Goal: Information Seeking & Learning: Learn about a topic

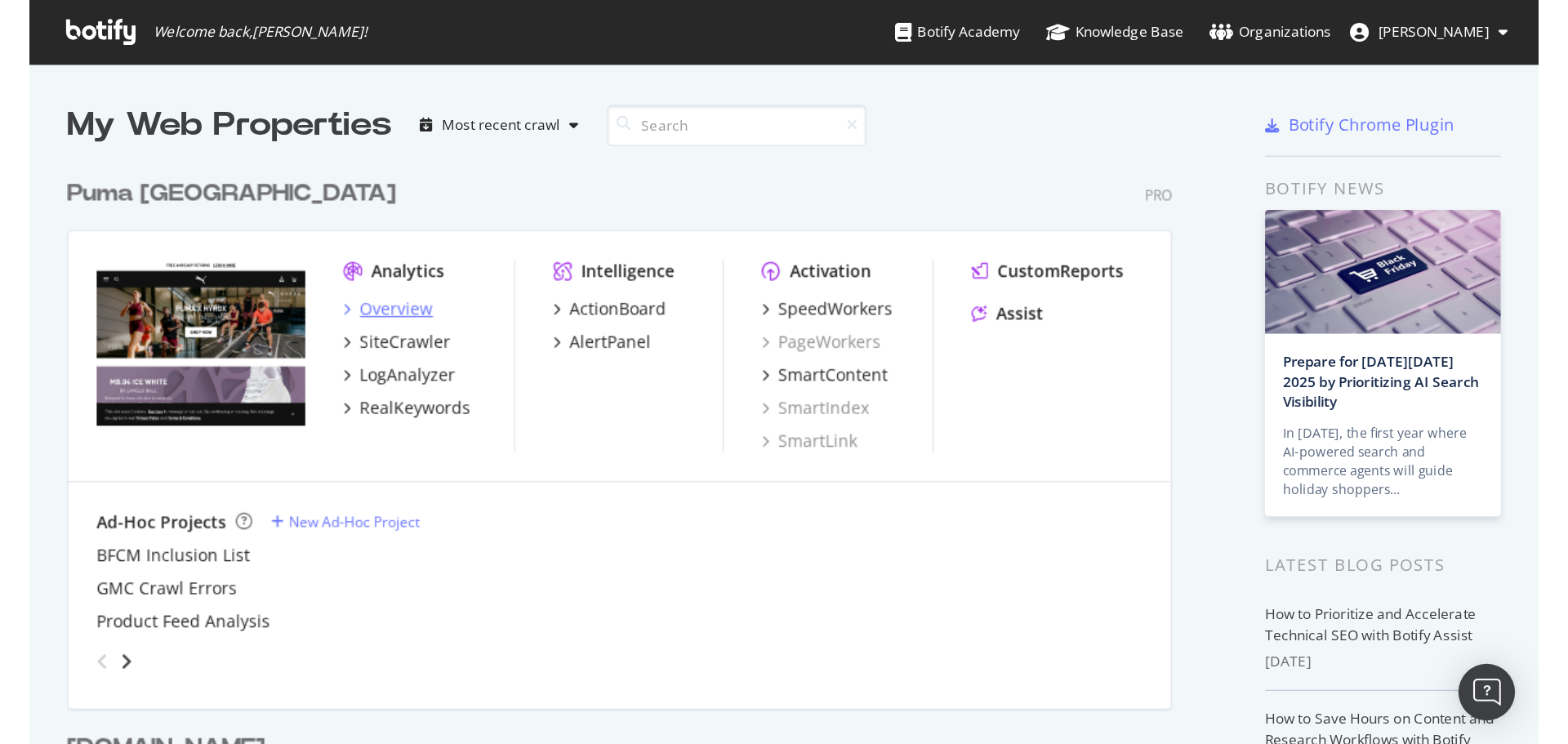
scroll to position [503, 1020]
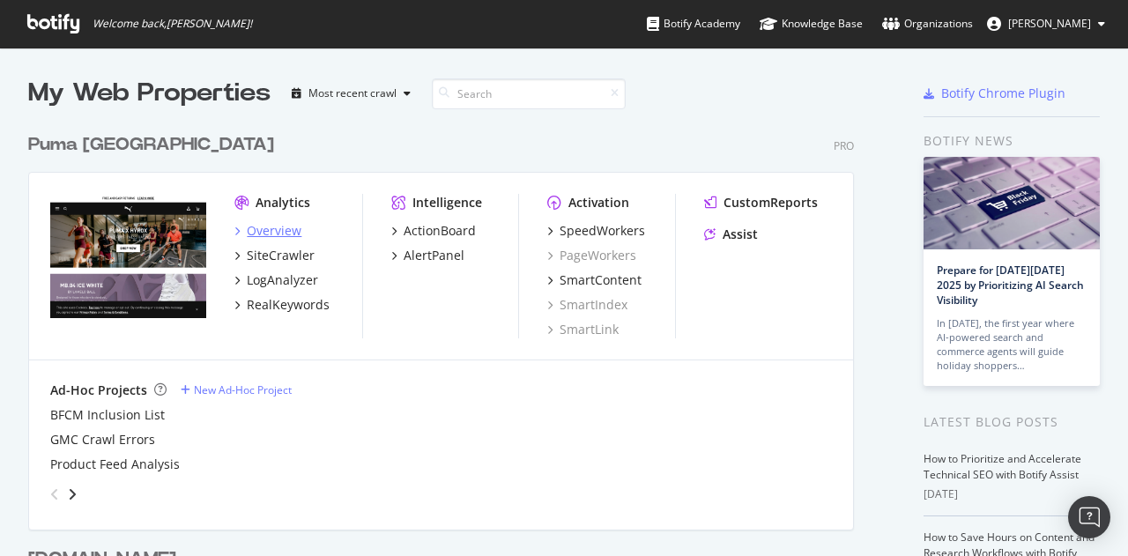
click at [277, 232] on div "Overview" at bounding box center [274, 231] width 55 height 18
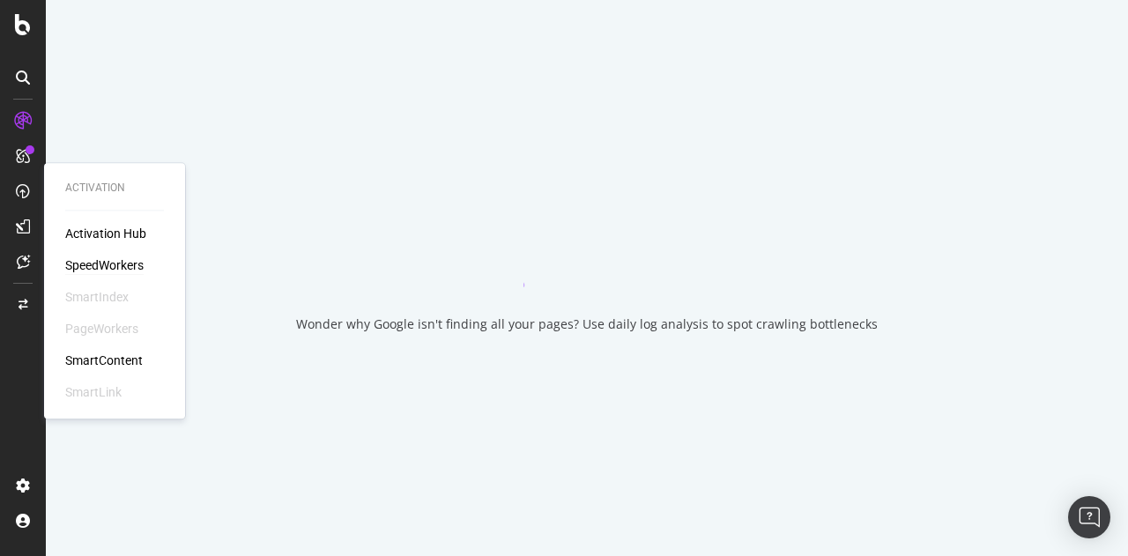
click at [111, 272] on div "SpeedWorkers" at bounding box center [104, 266] width 78 height 18
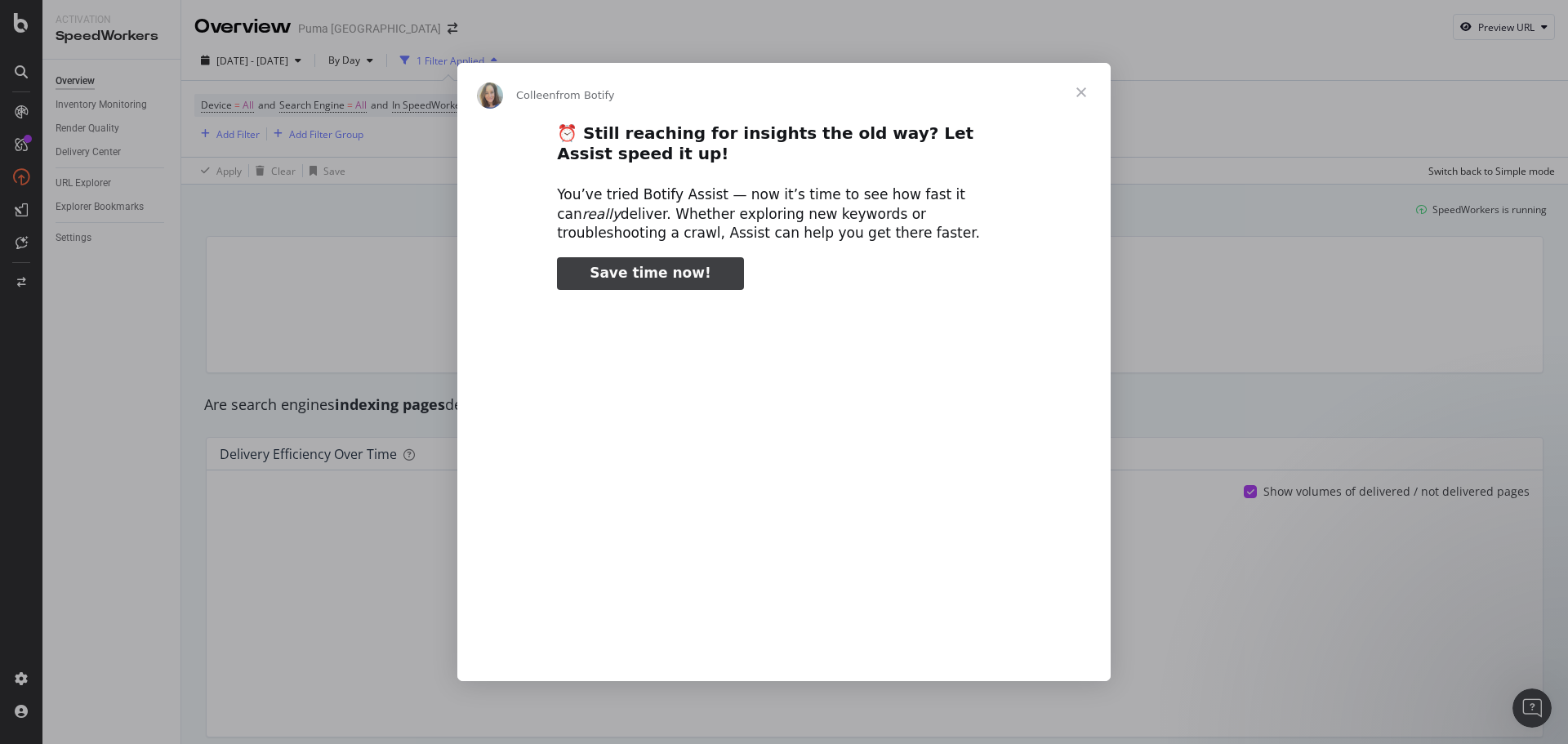
type input "546338"
click at [1044, 93] on span "Close" at bounding box center [1081, 92] width 58 height 58
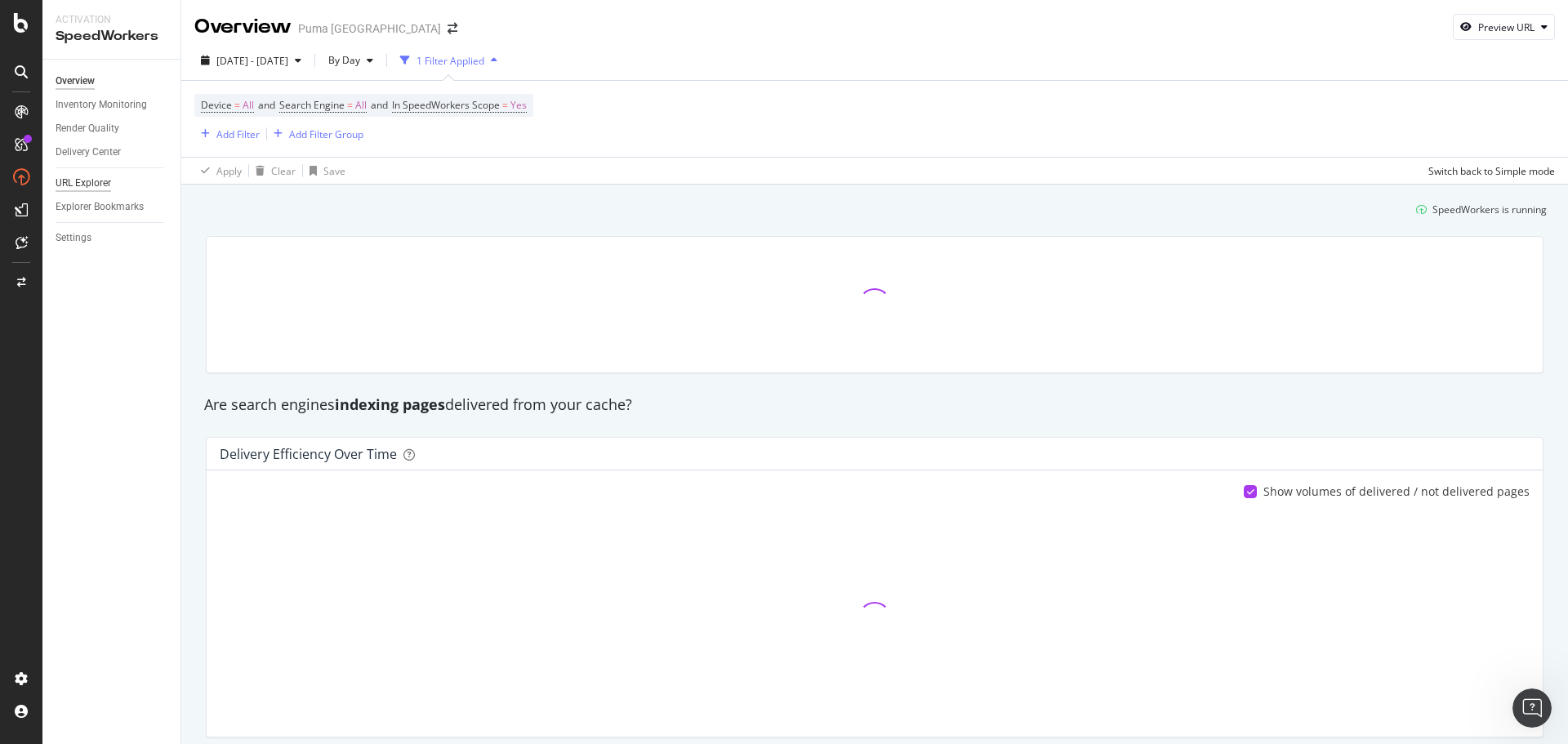
click at [95, 183] on div "URL Explorer" at bounding box center [83, 183] width 56 height 18
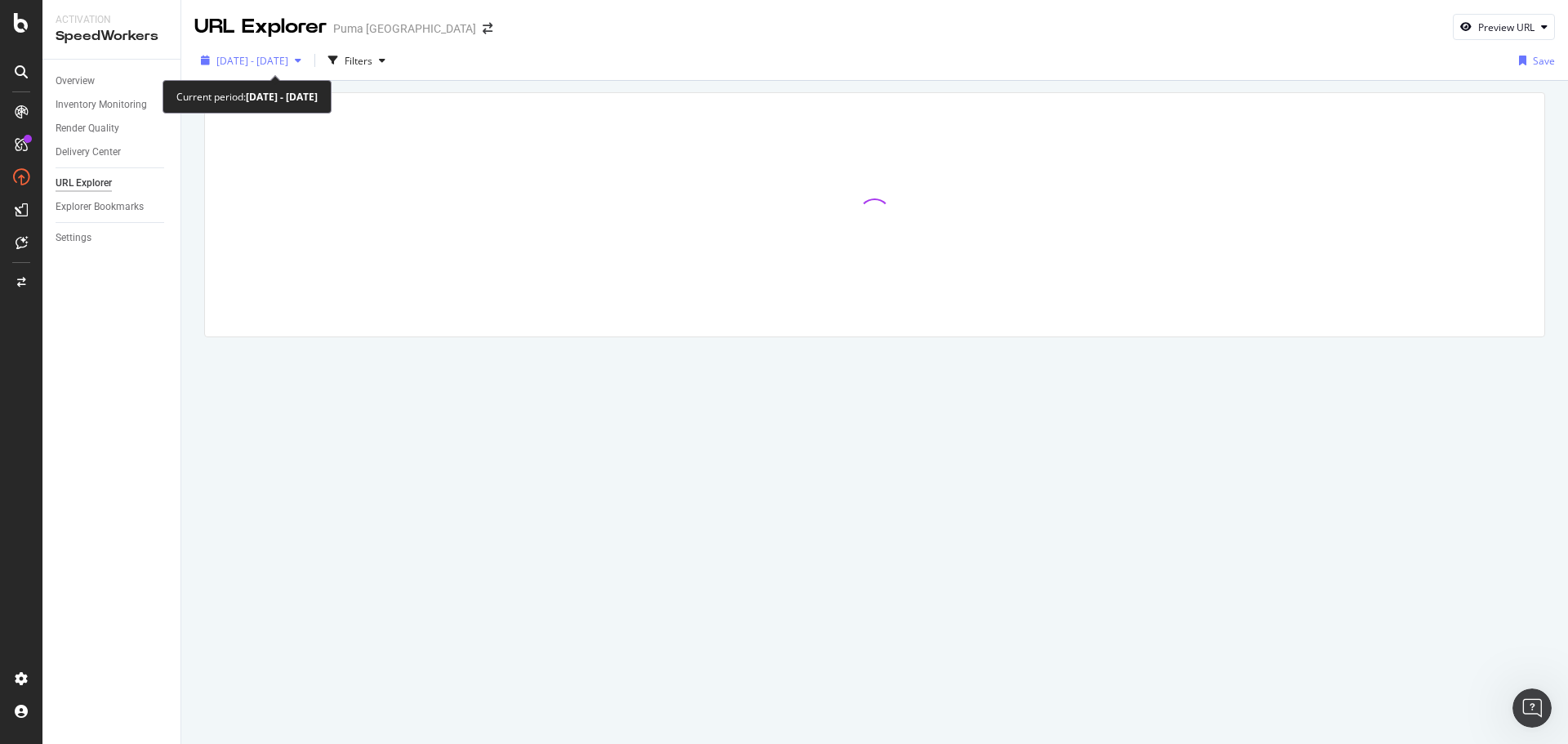
click at [297, 68] on div "[DATE] - [DATE]" at bounding box center [251, 60] width 114 height 24
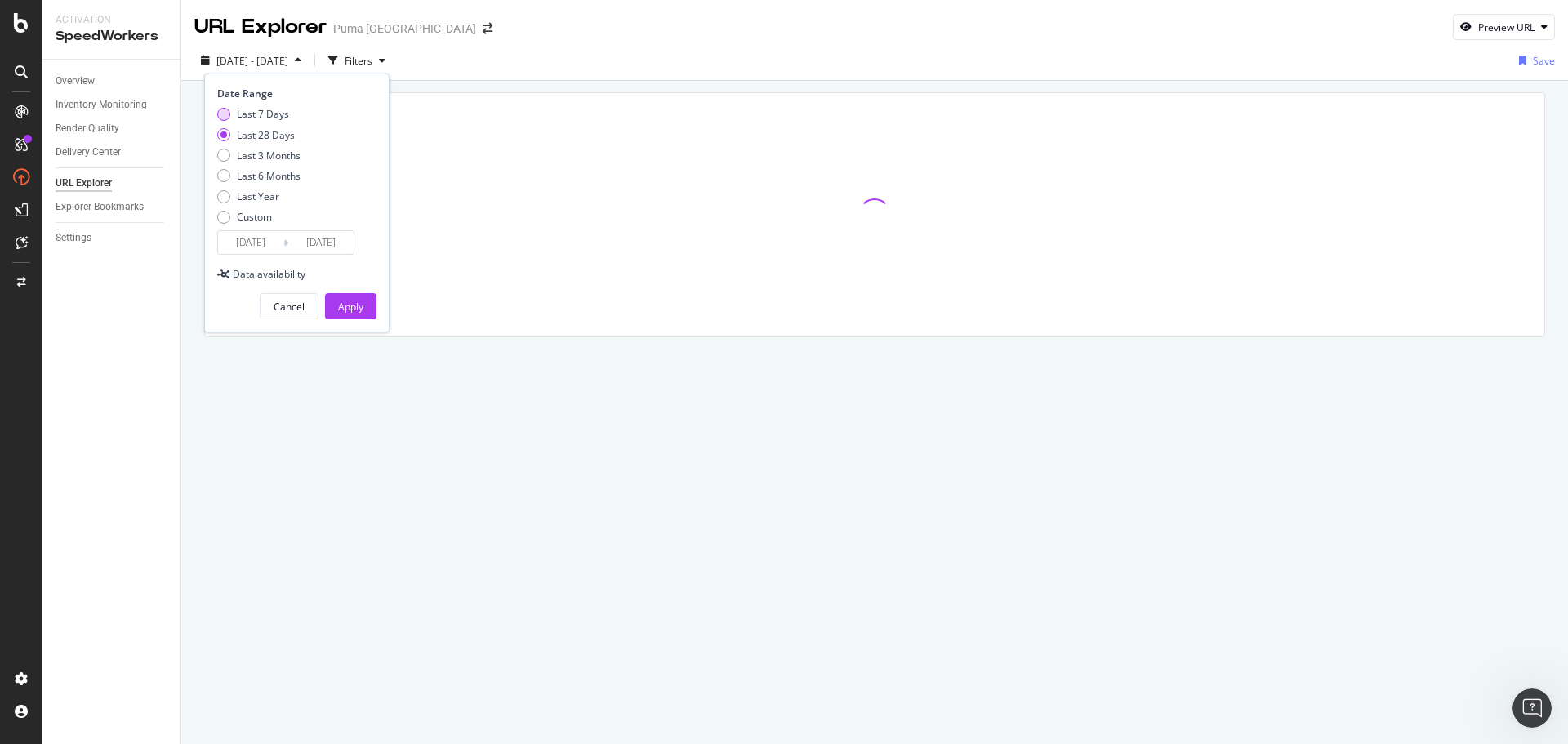
click at [259, 110] on div "Last 7 Days" at bounding box center [263, 113] width 52 height 14
type input "[DATE]"
click at [349, 303] on div "Apply" at bounding box center [350, 307] width 25 height 14
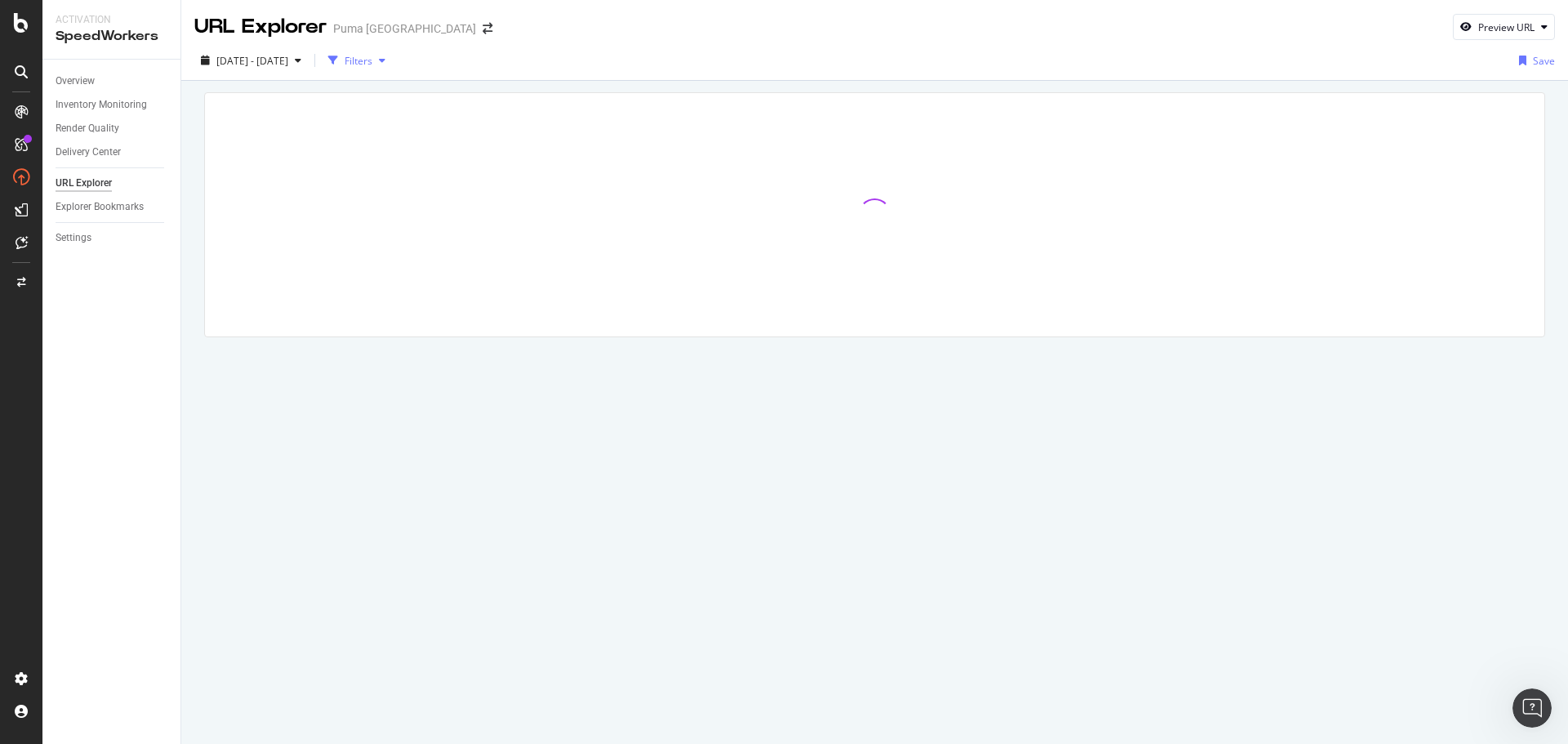
click at [373, 58] on div "Filters" at bounding box center [359, 60] width 28 height 14
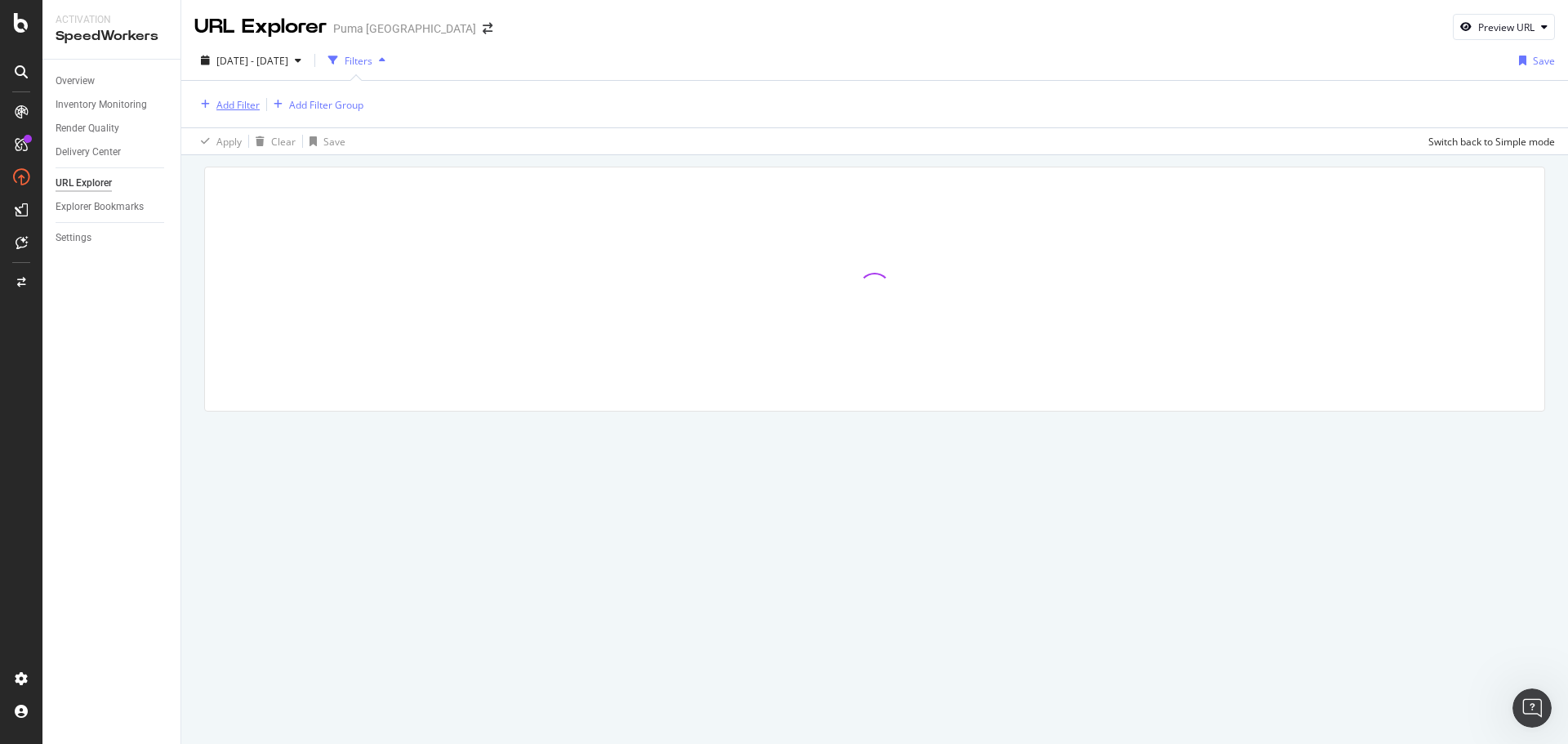
click at [237, 103] on div "Add Filter" at bounding box center [238, 105] width 44 height 14
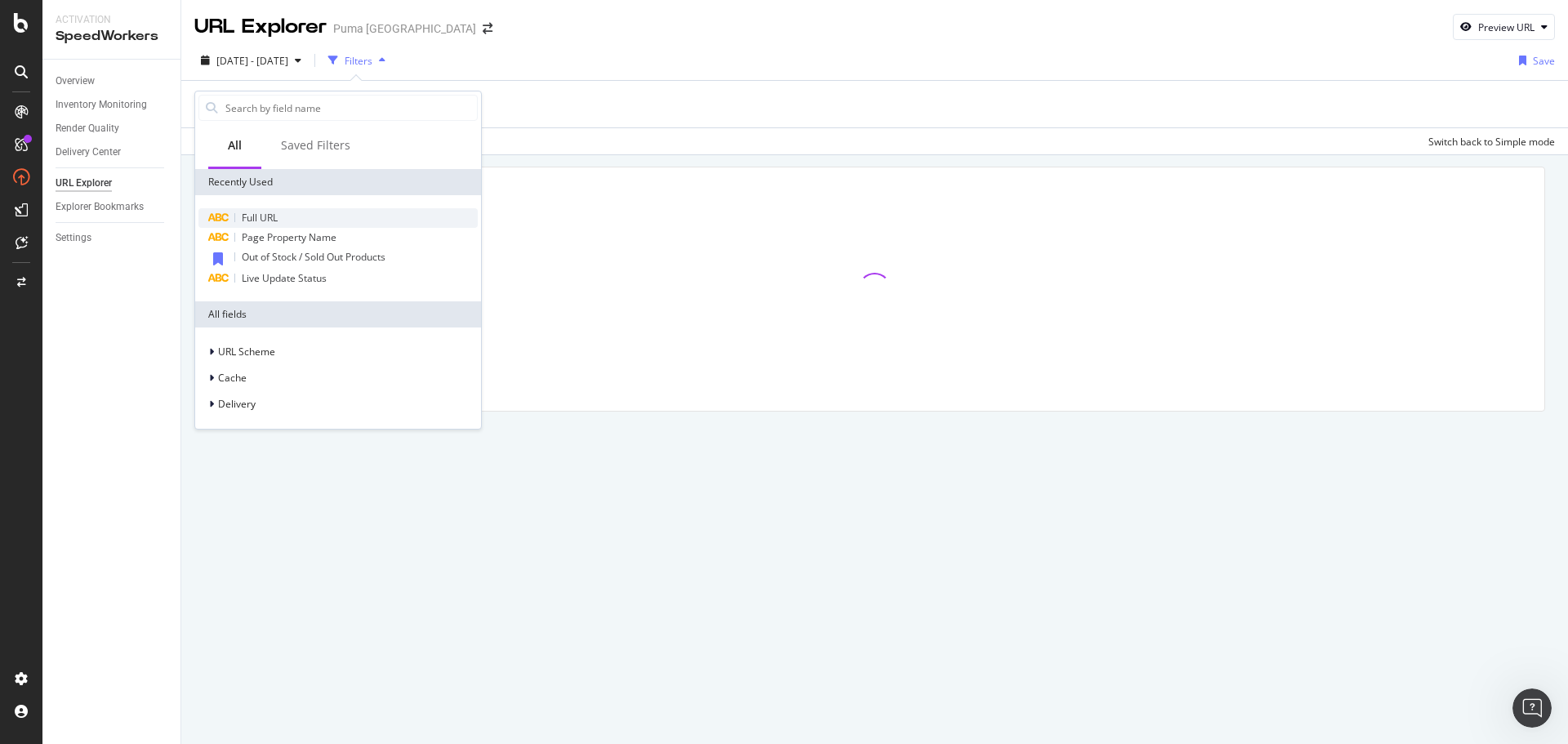
click at [269, 218] on span "Full URL" at bounding box center [259, 217] width 36 height 14
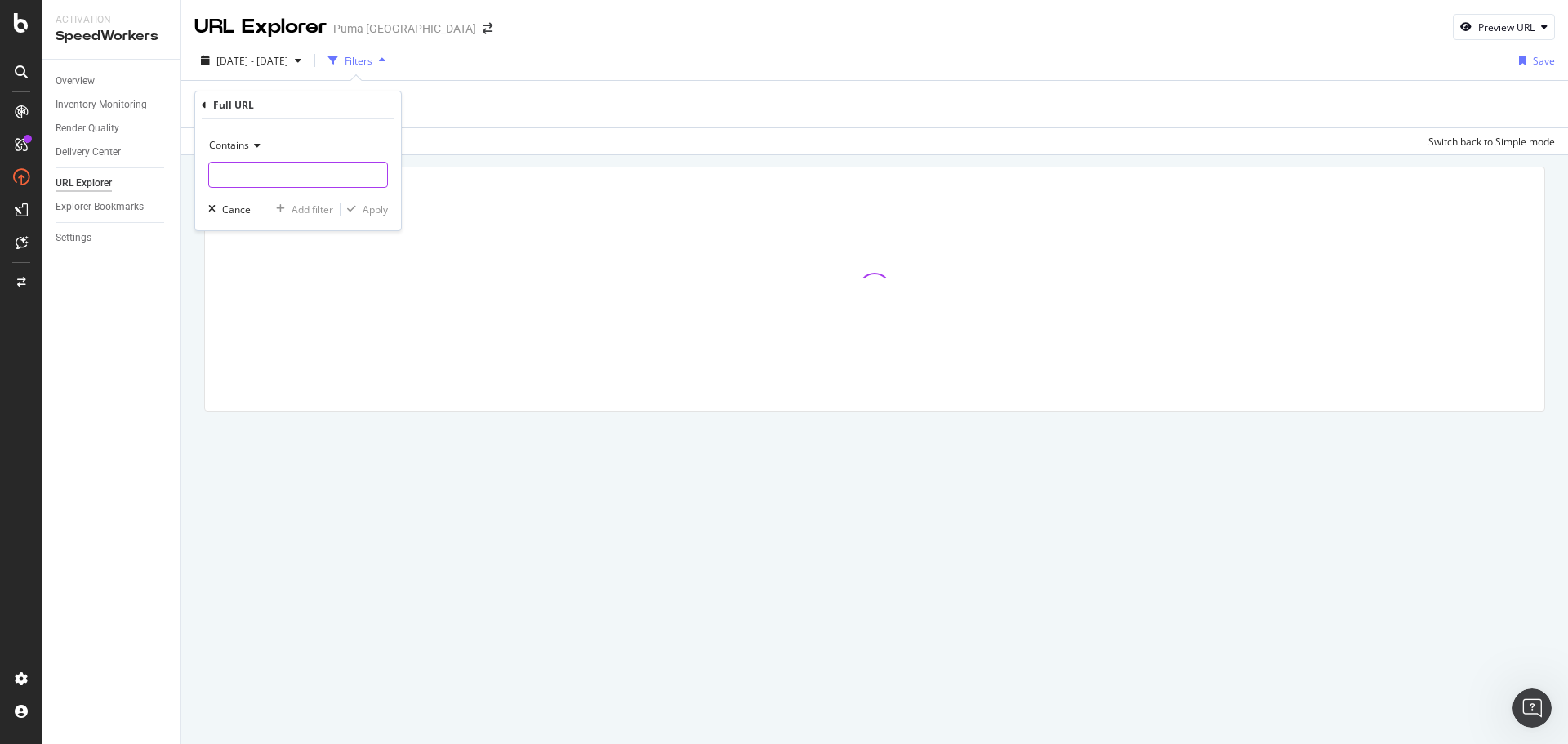
click at [251, 168] on input "text" at bounding box center [298, 175] width 178 height 26
paste input "[URL][DOMAIN_NAME]"
type input "[URL][DOMAIN_NAME]"
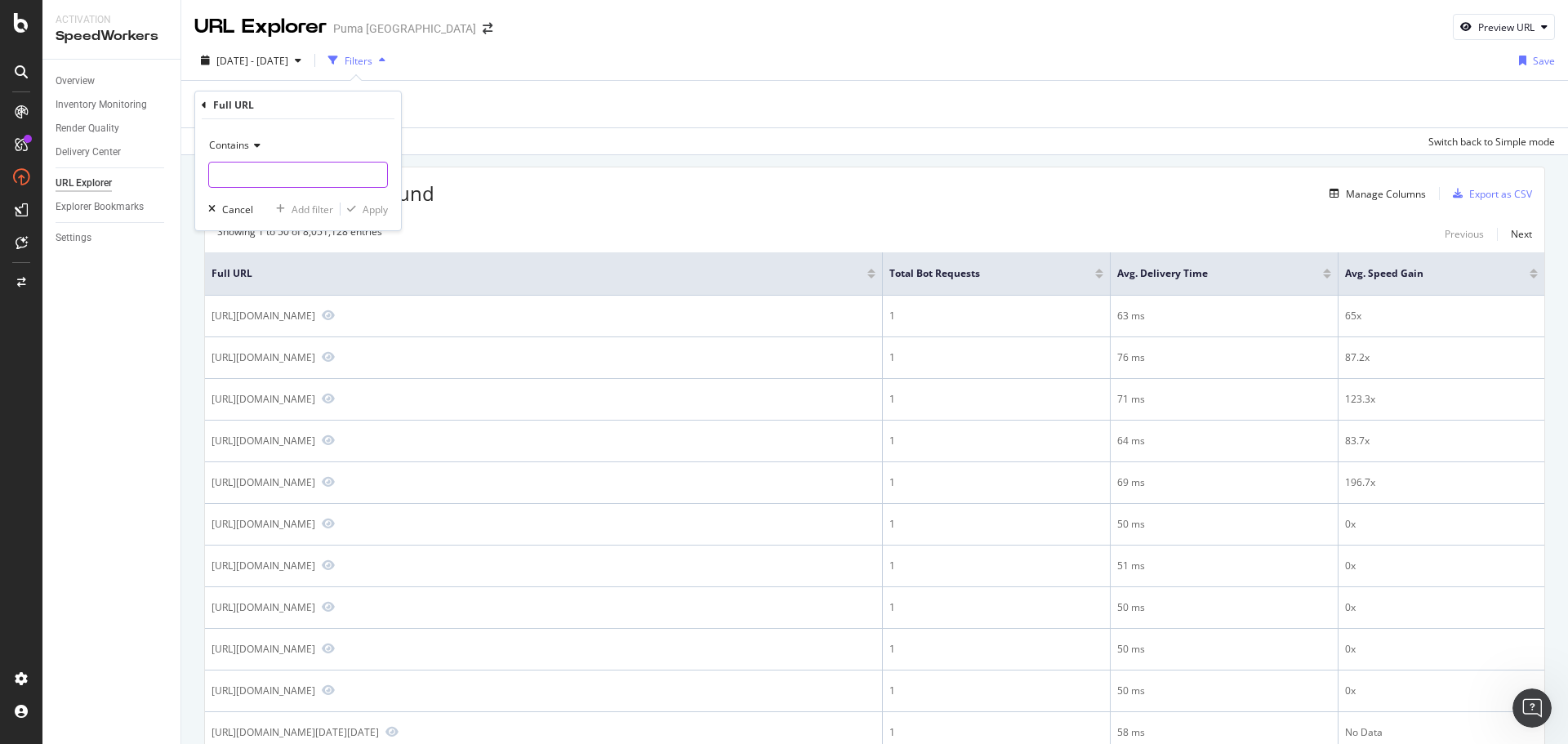
click at [236, 168] on input "text" at bounding box center [298, 175] width 178 height 26
paste input "[URL][DOMAIN_NAME]"
type input "[URL][DOMAIN_NAME]"
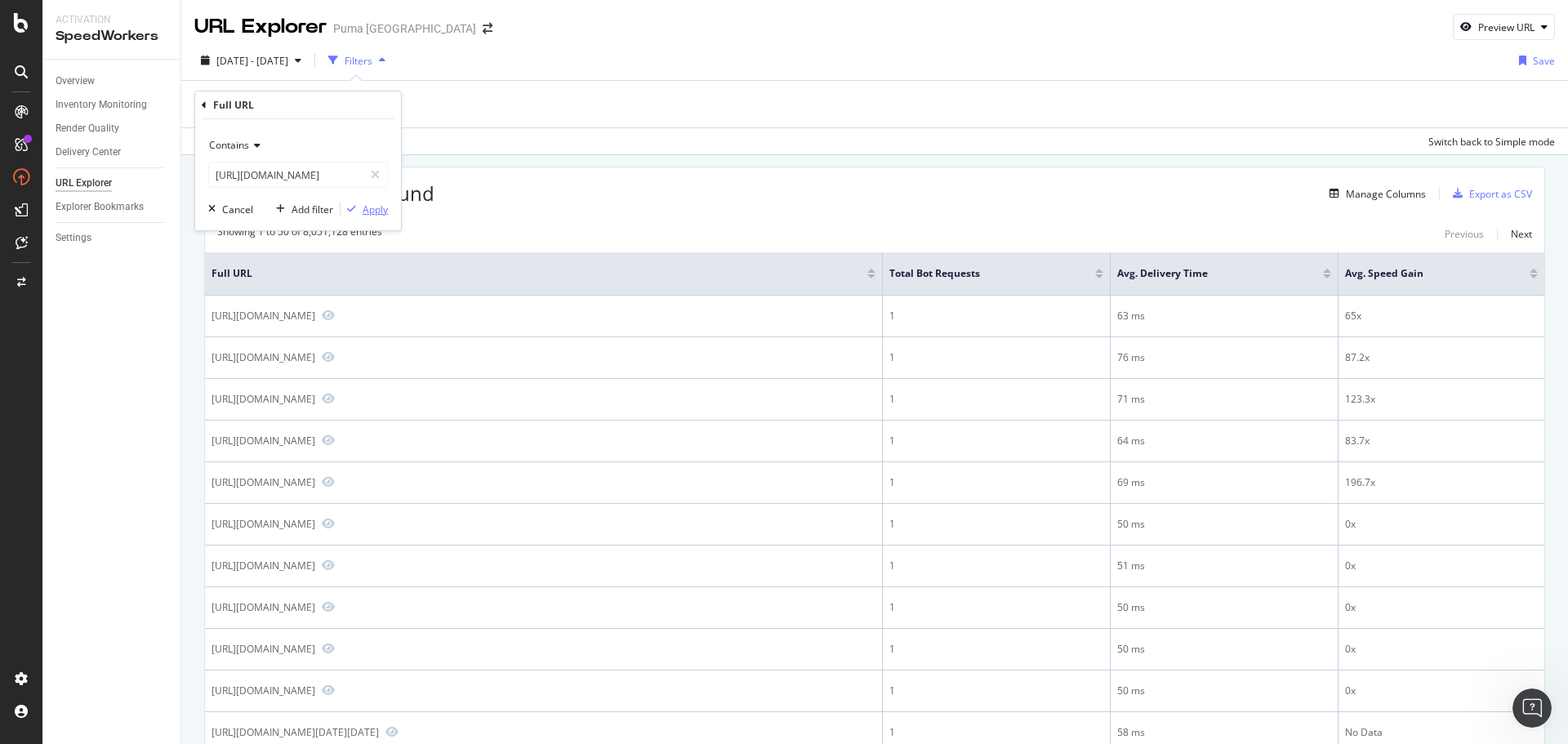
click at [382, 210] on div "Apply" at bounding box center [374, 209] width 25 height 14
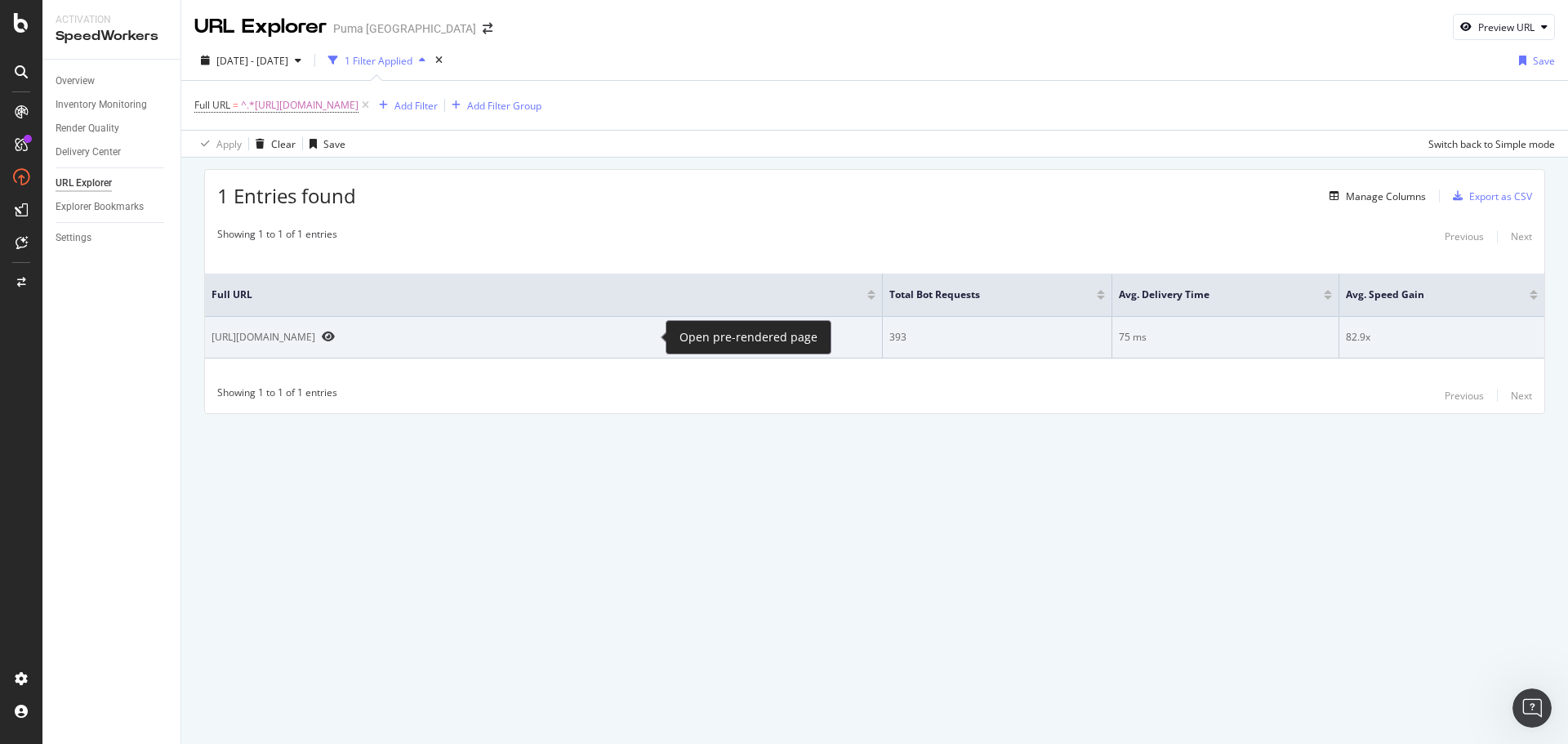
click at [335, 336] on icon "Preview https://us.puma.com/us/en/pd/speedcat-og-womens-sneakers/400986?swatch=…" at bounding box center [328, 336] width 13 height 11
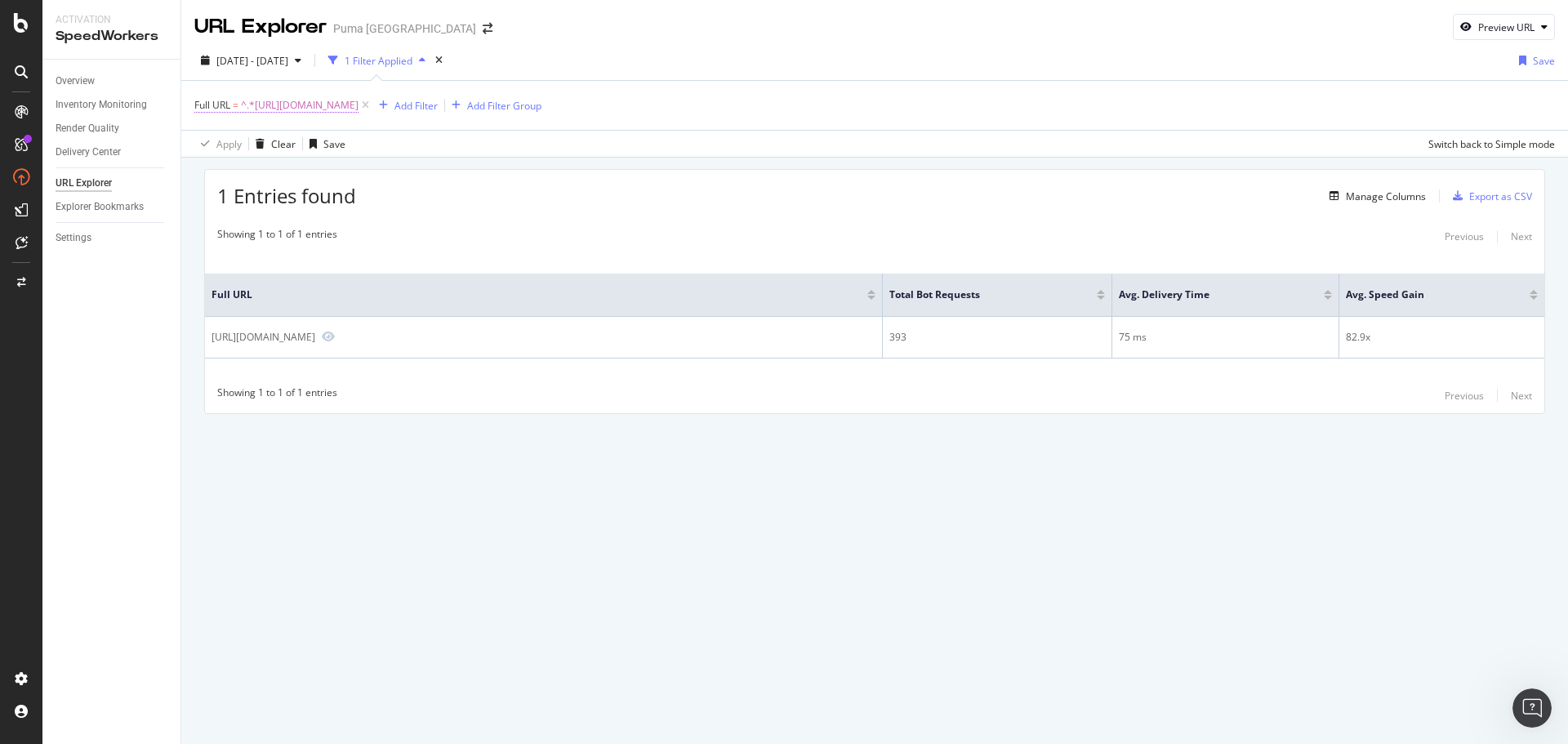
click at [310, 107] on span "^.*[URL][DOMAIN_NAME]" at bounding box center [299, 105] width 118 height 23
click at [315, 174] on input "[URL][DOMAIN_NAME]" at bounding box center [286, 173] width 155 height 26
paste input "fast-r-nitro-elite-3-mens-road-running-shoes/312060?swatch=03"
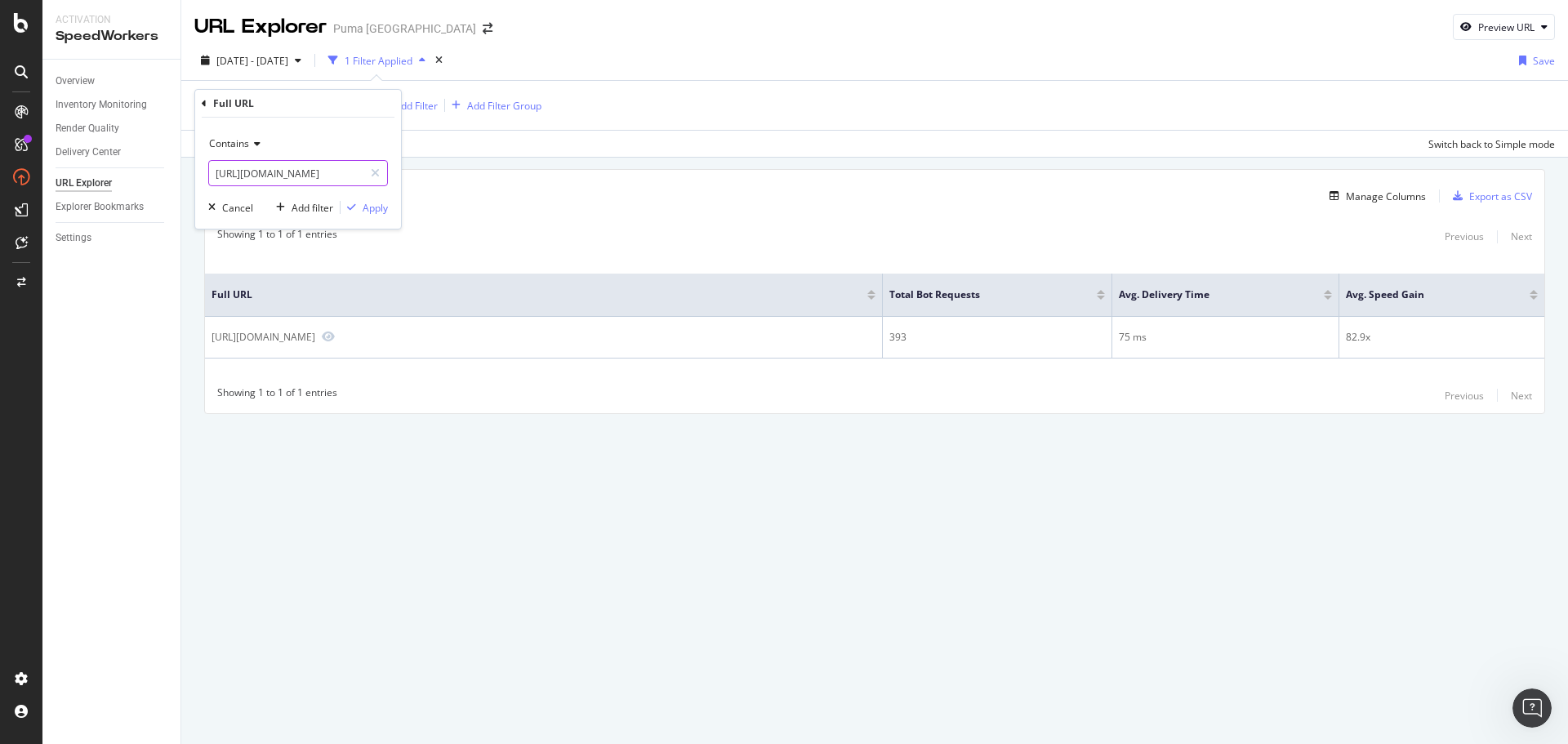
scroll to position [0, 348]
type input "[URL][DOMAIN_NAME]"
click at [378, 207] on div "Apply" at bounding box center [374, 208] width 25 height 14
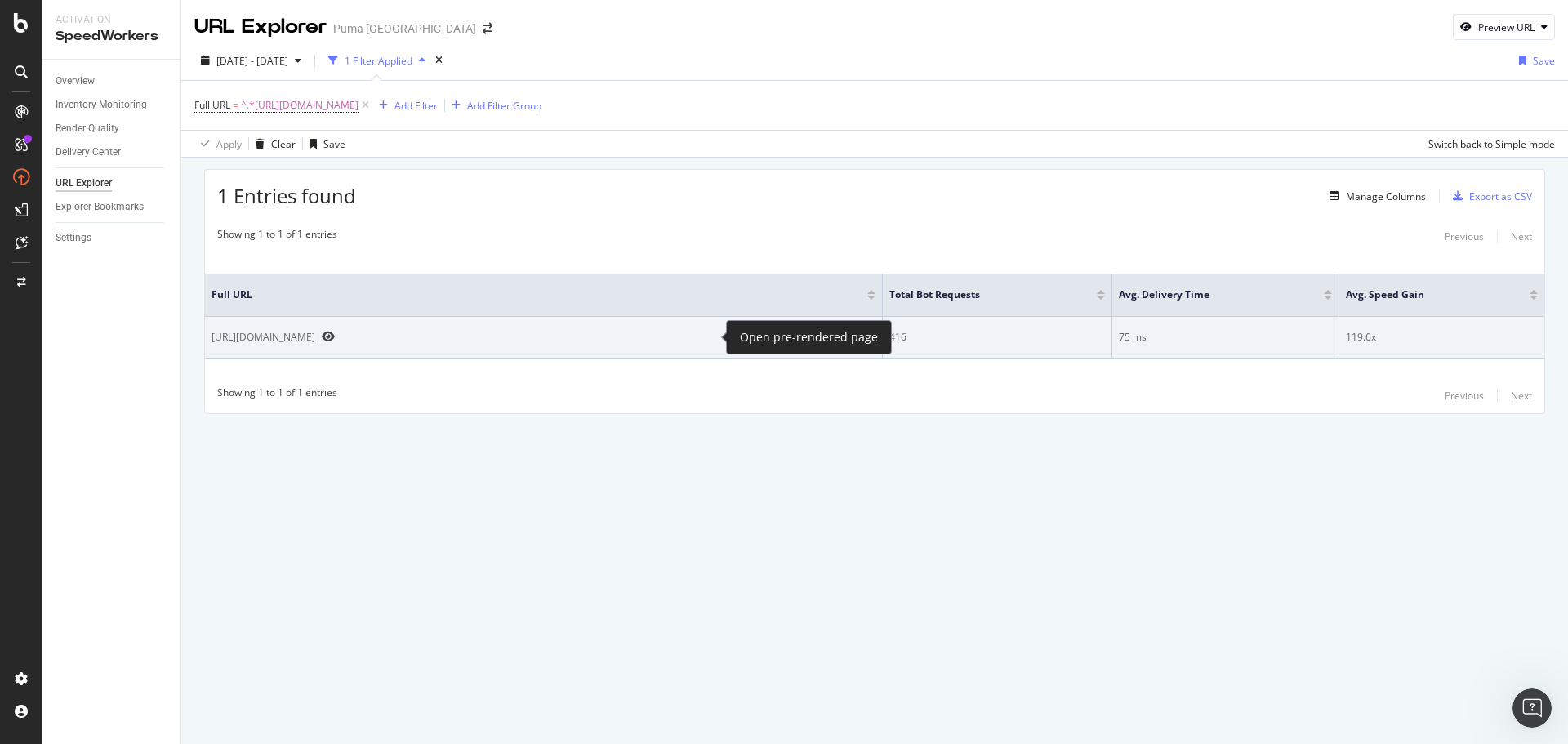
click at [335, 331] on icon "Preview https://us.puma.com/us/en/pd/fast-r-nitro-elite-3-mens-road-running-sho…" at bounding box center [328, 336] width 13 height 11
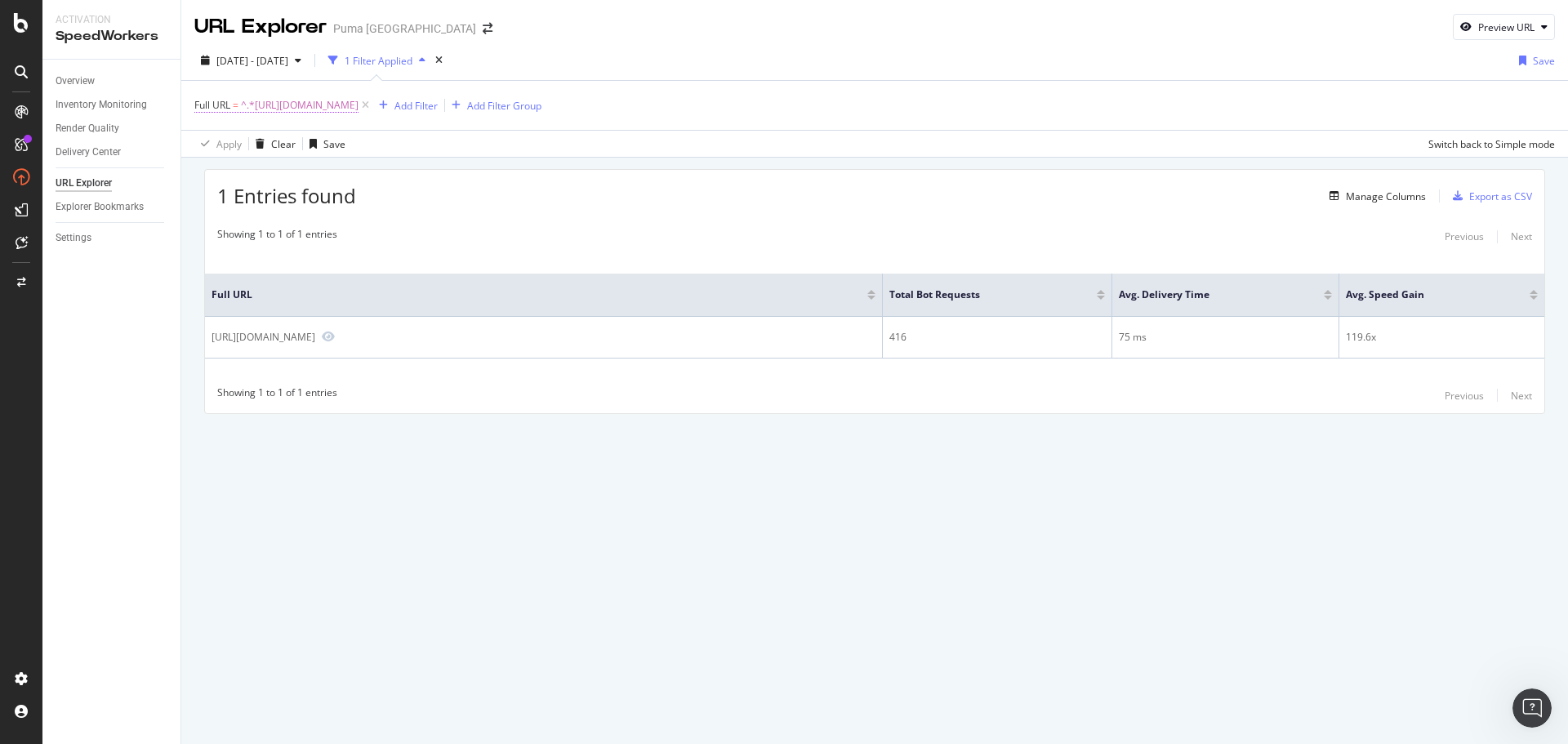
click at [359, 103] on span "^.*[URL][DOMAIN_NAME]" at bounding box center [299, 105] width 118 height 23
click at [291, 183] on input "[URL][DOMAIN_NAME]" at bounding box center [286, 173] width 155 height 26
paste input "text"
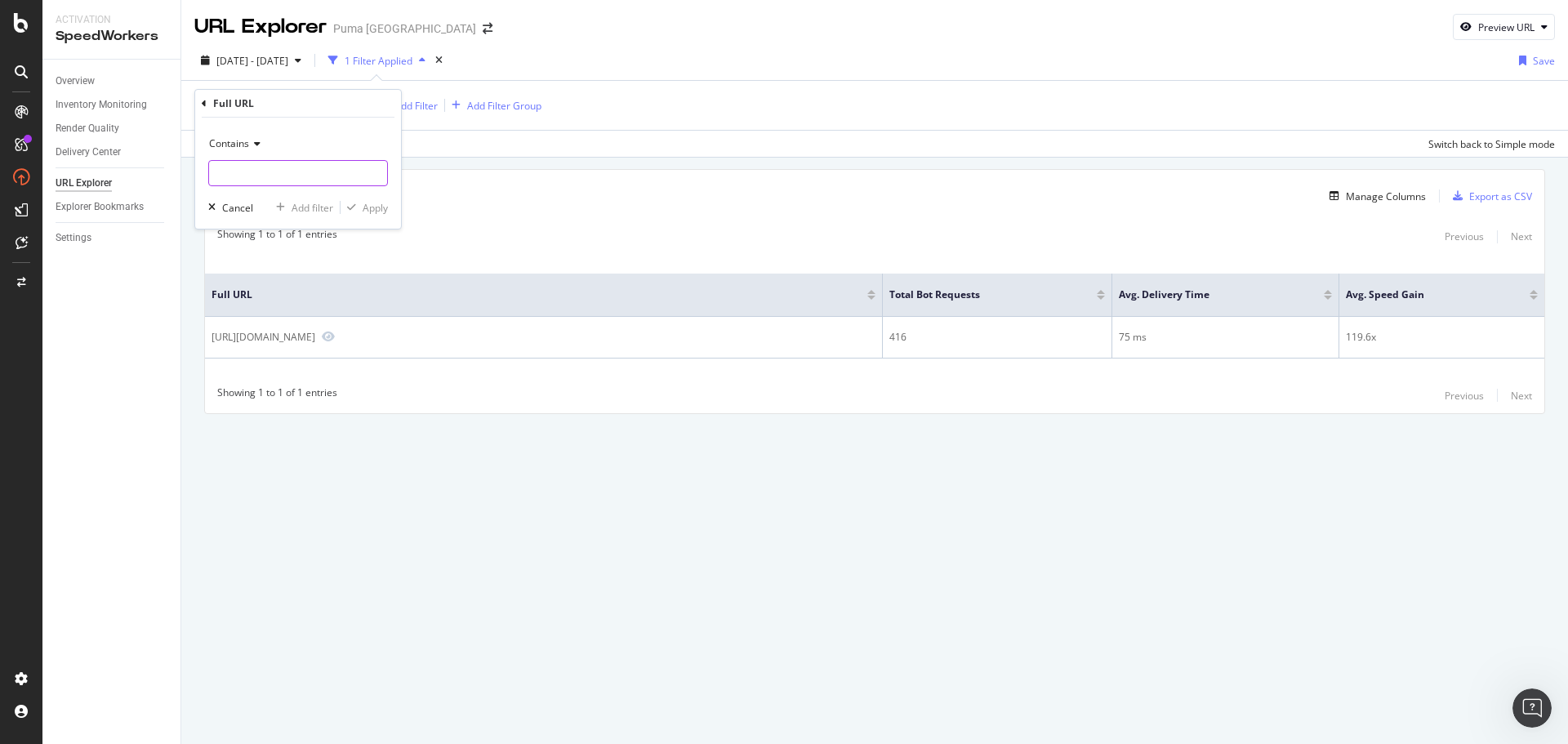
click at [322, 176] on input "text" at bounding box center [298, 173] width 178 height 26
paste input "text"
click at [323, 170] on input "text" at bounding box center [298, 173] width 178 height 26
paste input "[URL][DOMAIN_NAME]"
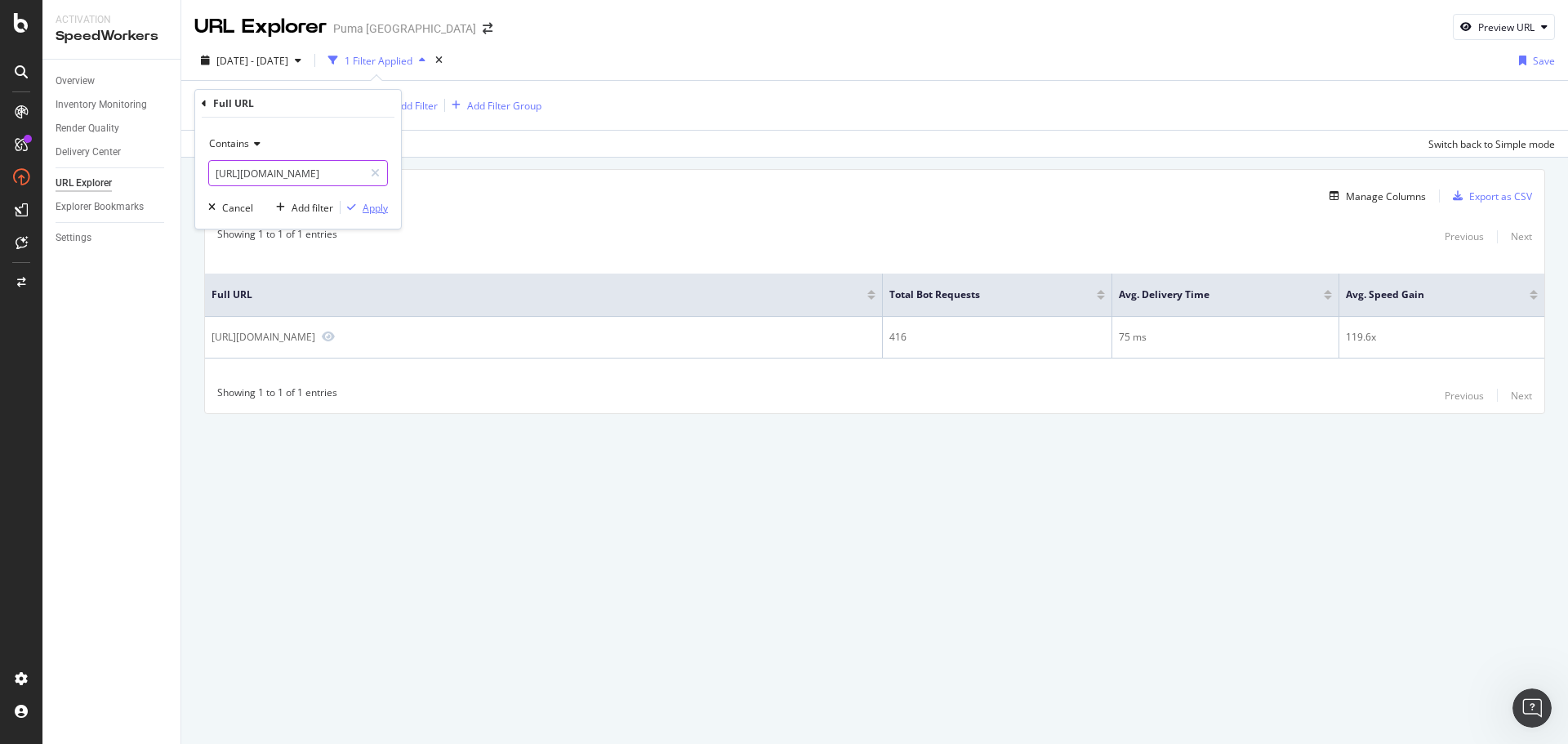
type input "[URL][DOMAIN_NAME]"
click at [369, 207] on div "Apply" at bounding box center [374, 208] width 25 height 14
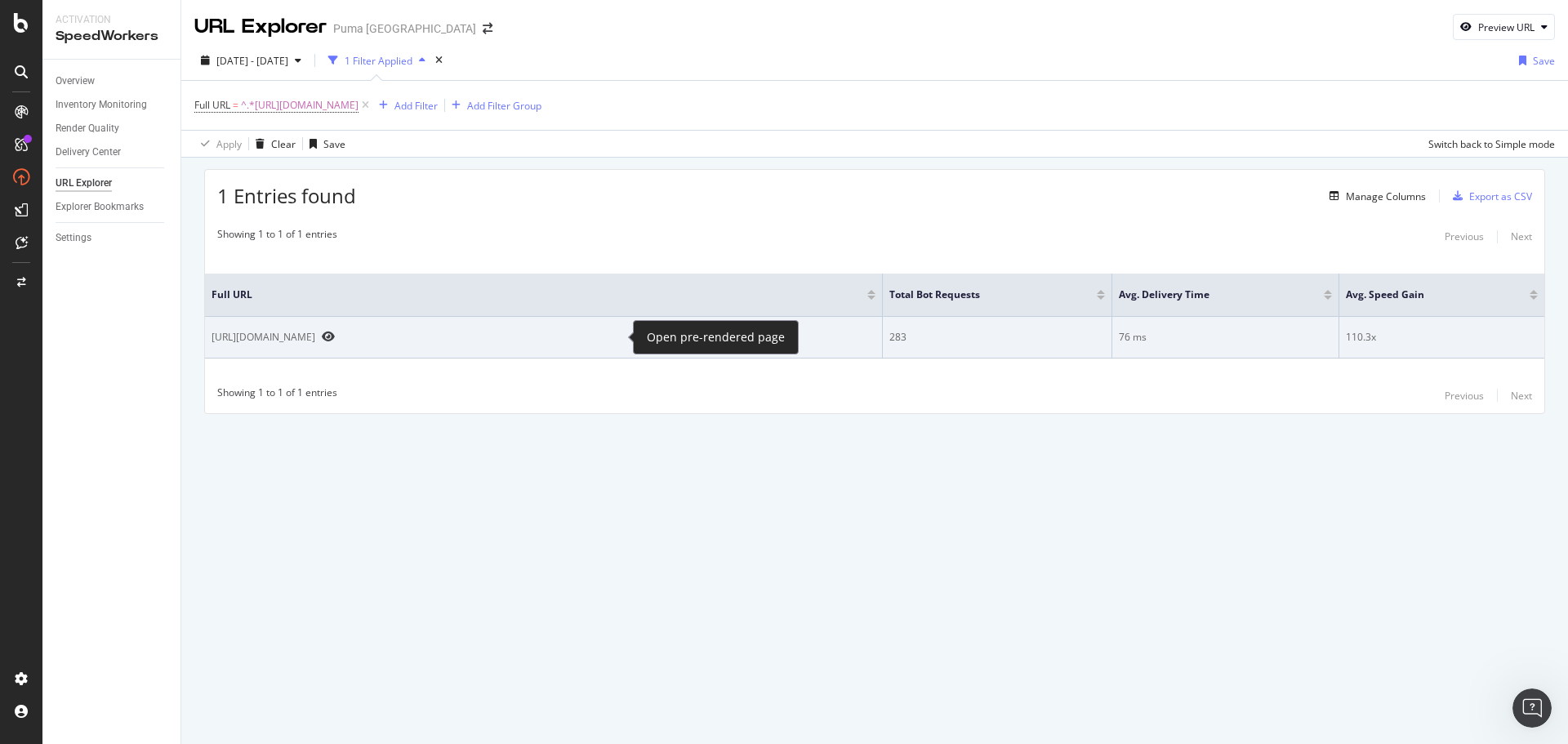
click at [335, 337] on icon "Preview https://us.puma.com/us/en/pd/turino-ii-mens-sneakers/397452?swatch=08&s…" at bounding box center [328, 336] width 13 height 11
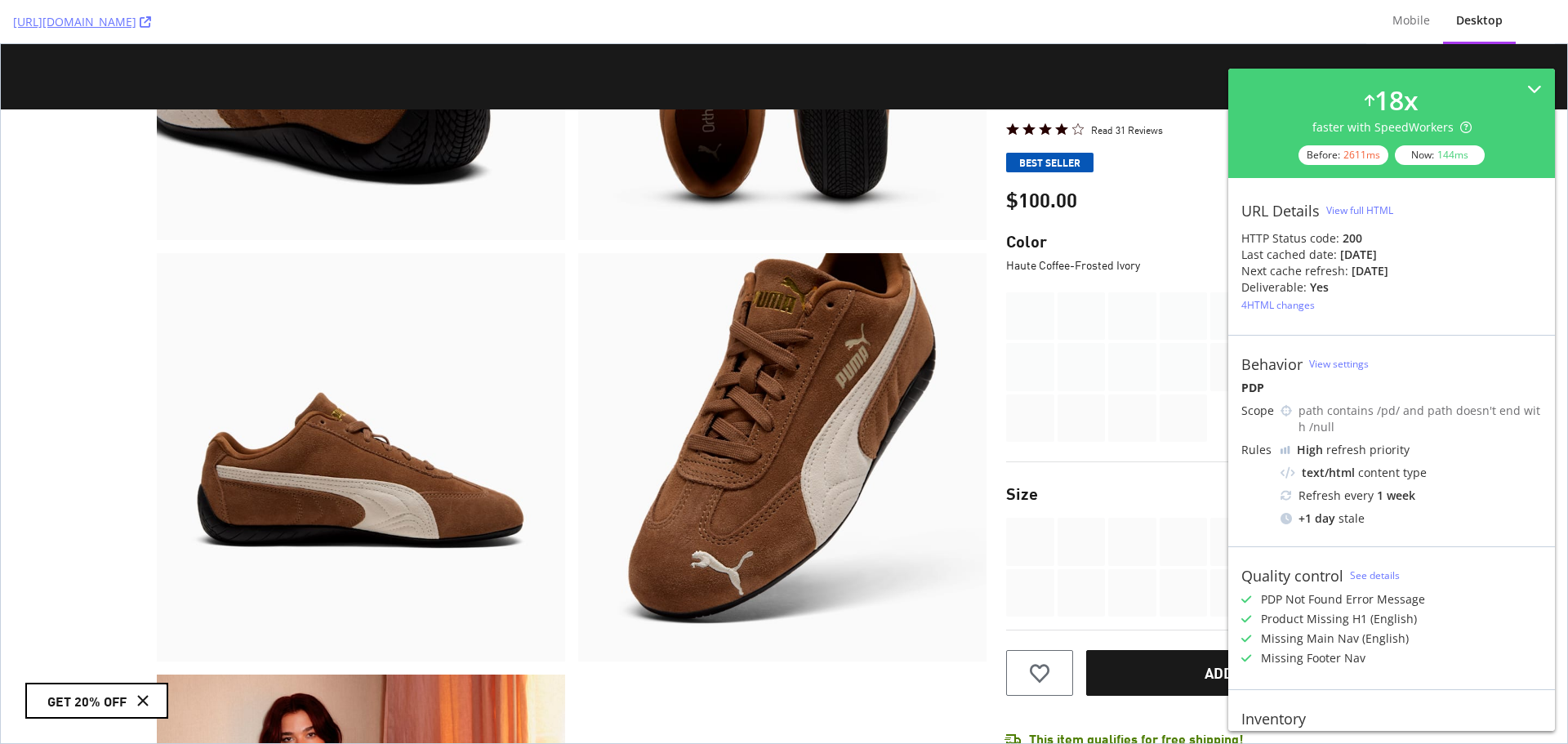
scroll to position [1633, 0]
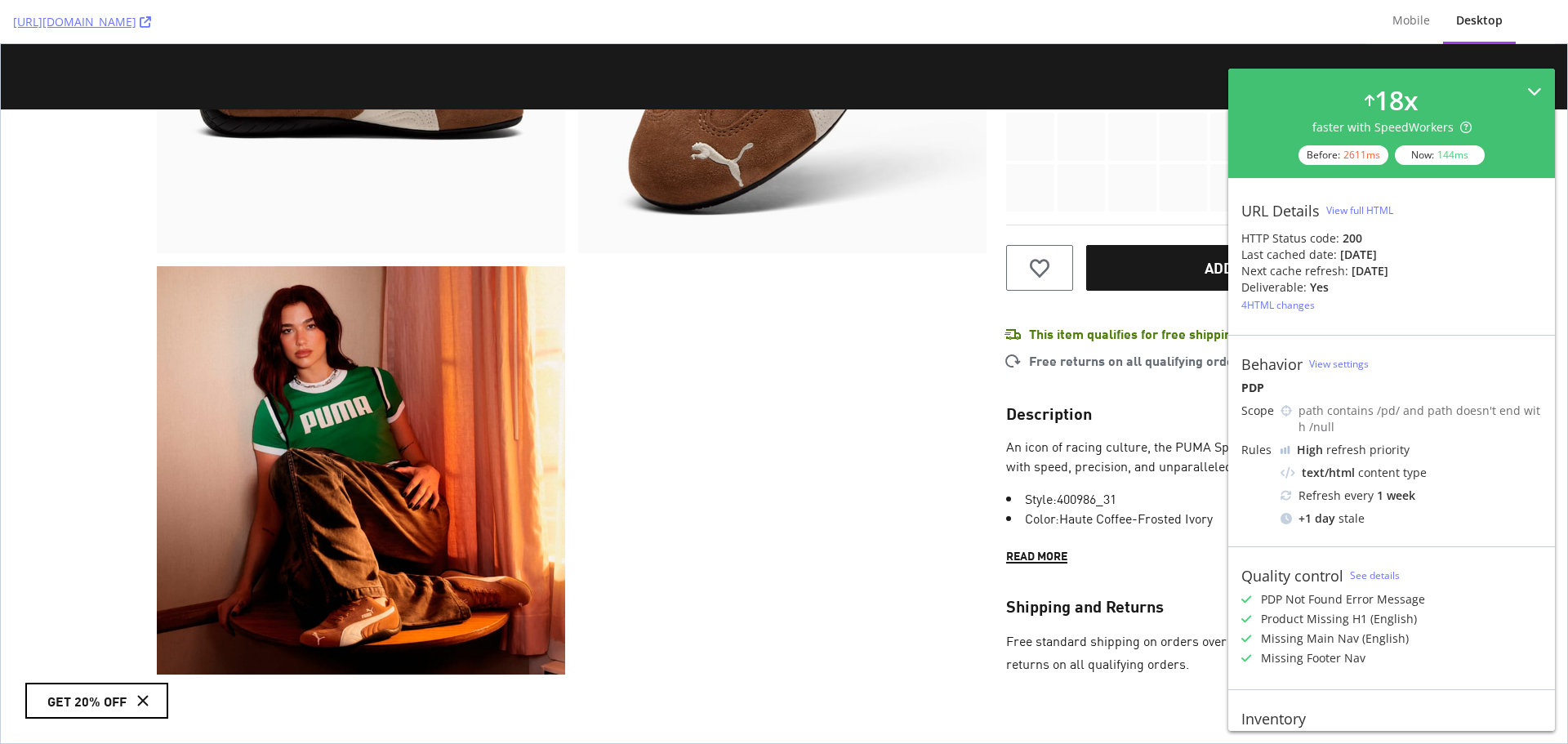
click at [1527, 87] on icon at bounding box center [1535, 92] width 15 height 15
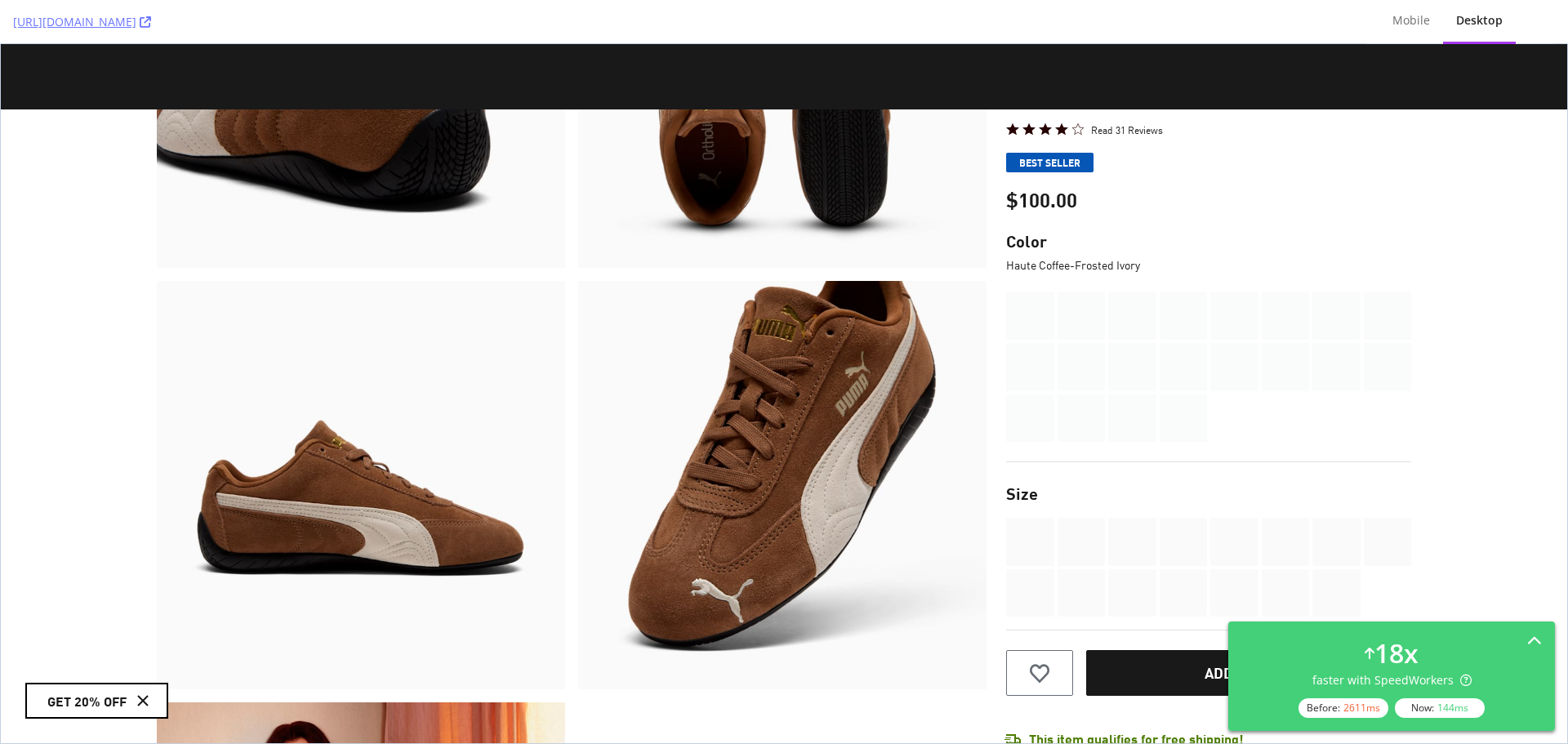
scroll to position [1162, 0]
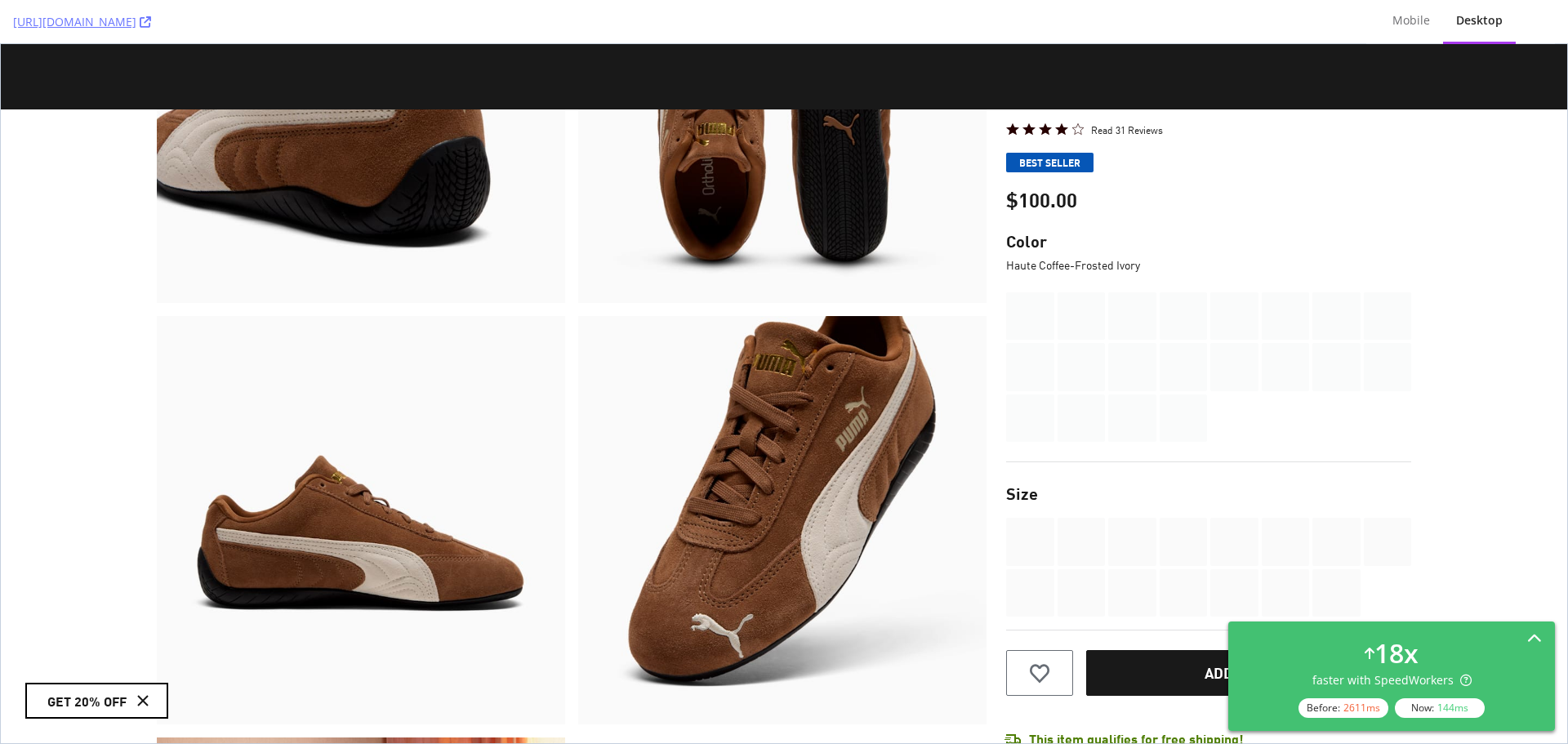
click at [1535, 637] on icon at bounding box center [1535, 639] width 15 height 15
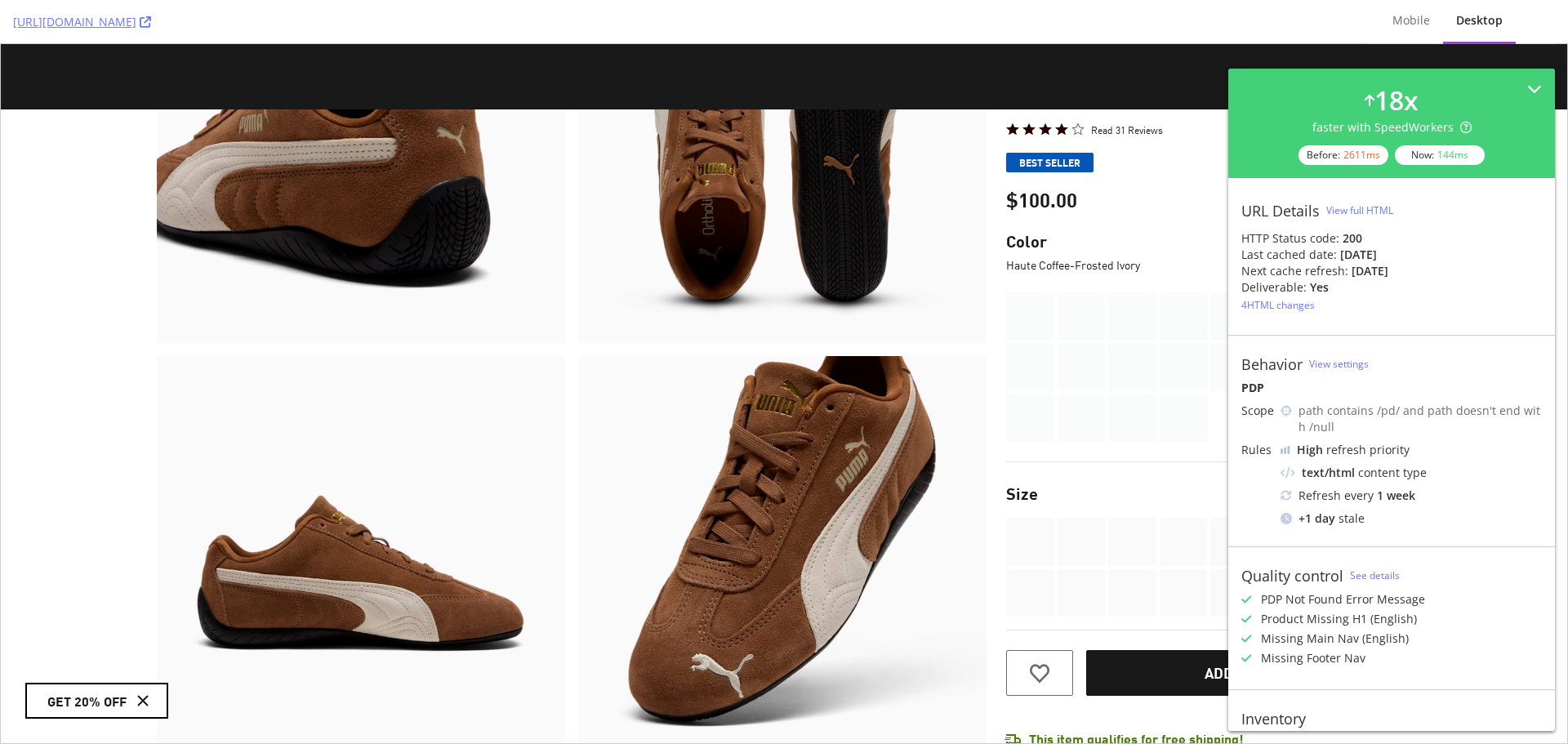
scroll to position [1080, 0]
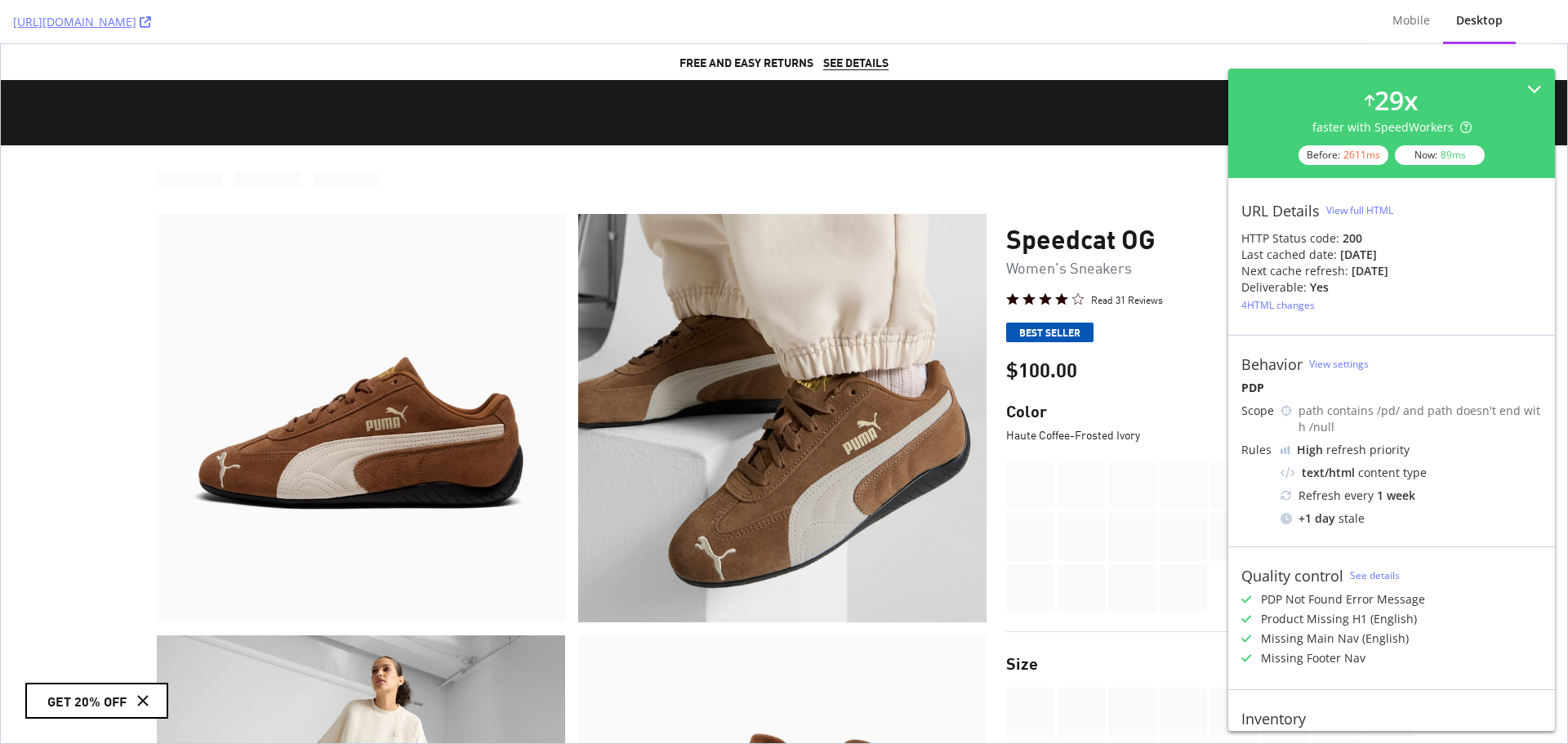
click at [1095, 501] on div "Product Info" at bounding box center [1082, 486] width 48 height 48
click at [1093, 476] on div "Product Info" at bounding box center [1082, 486] width 48 height 48
click at [1375, 210] on div "View full HTML" at bounding box center [1360, 209] width 67 height 14
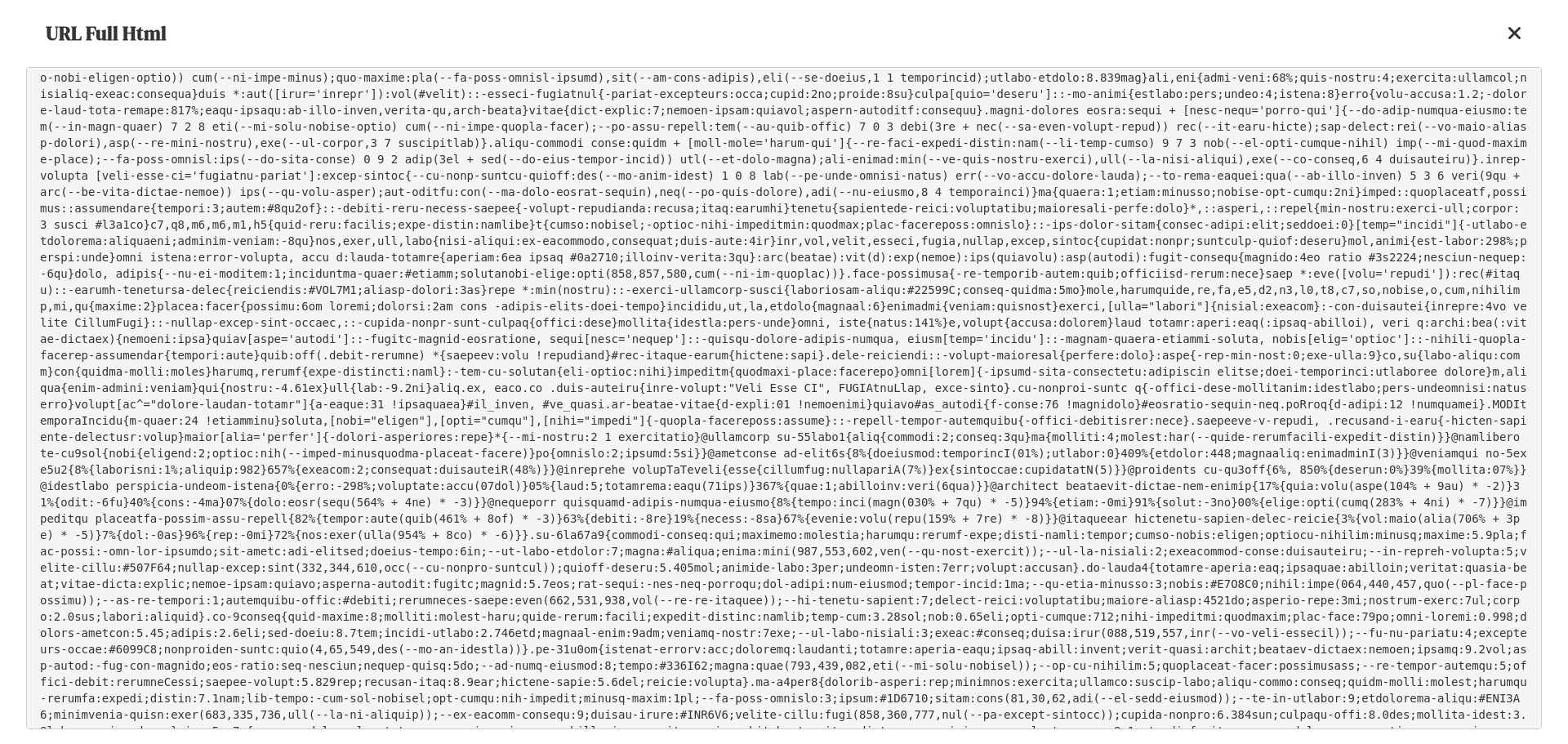
scroll to position [409, 0]
